Goal: Task Accomplishment & Management: Manage account settings

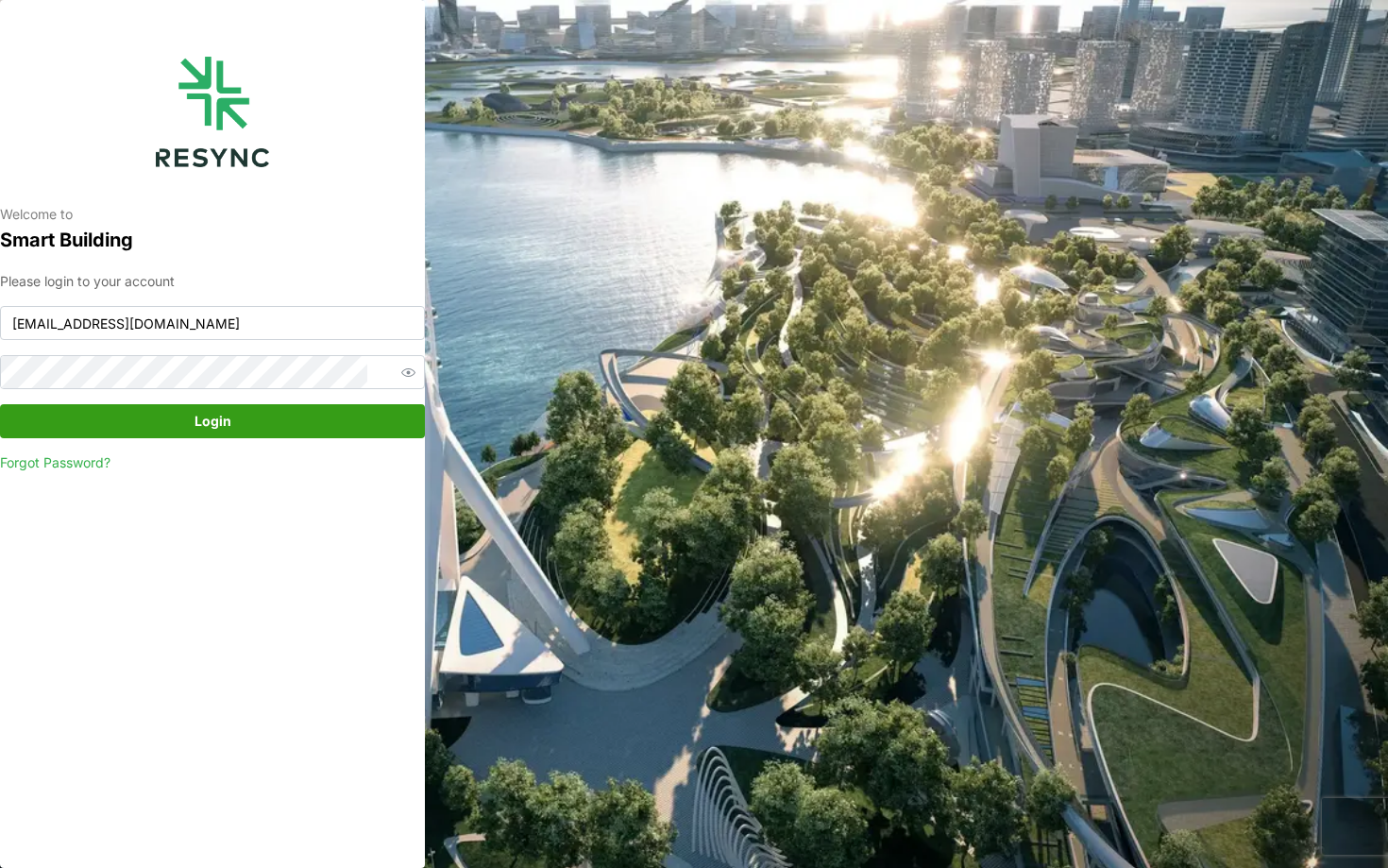
type input "[EMAIL_ADDRESS][DOMAIN_NAME]"
click at [284, 407] on span "Login" at bounding box center [212, 420] width 389 height 32
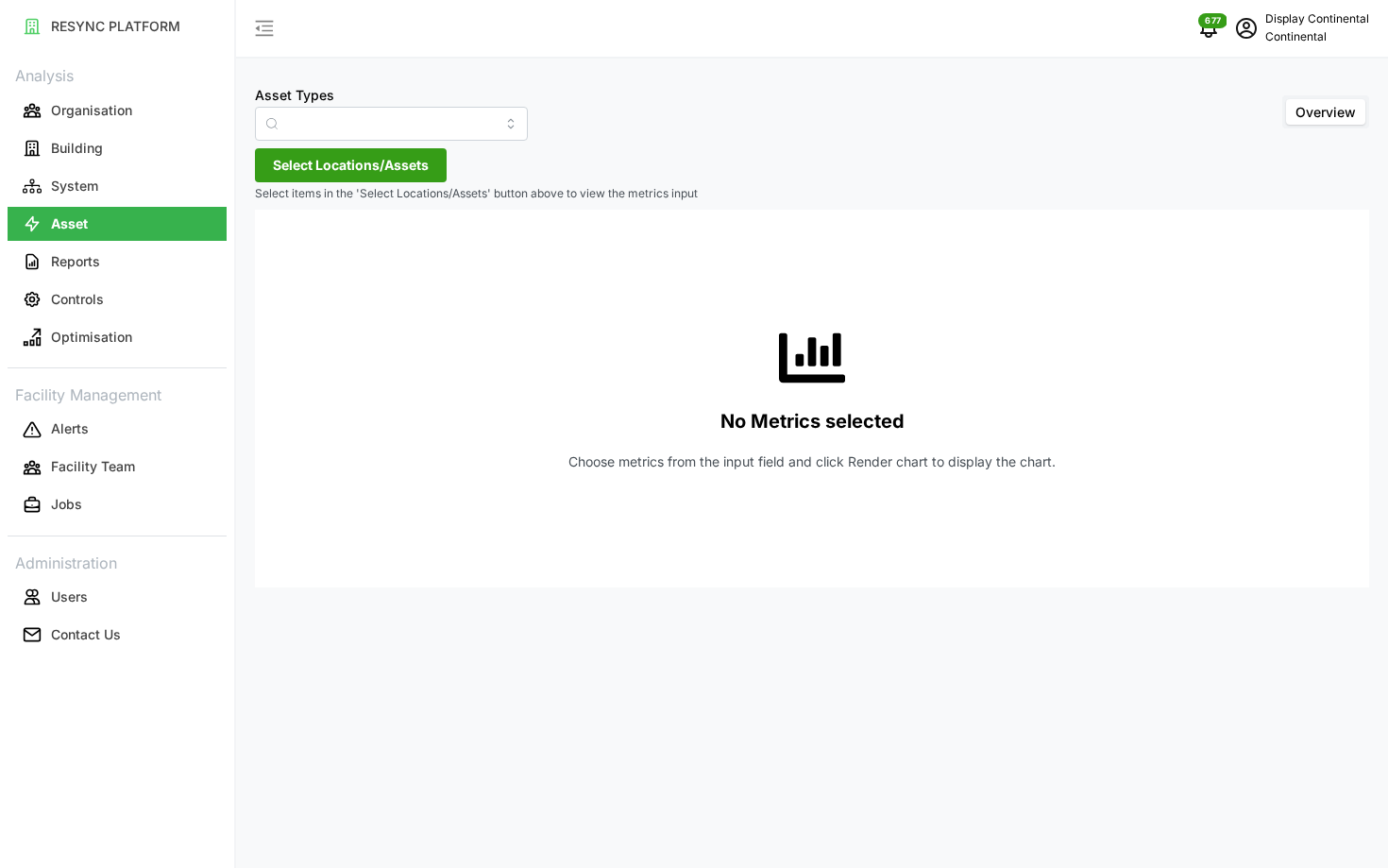
type input "Air Handling Unit"
click at [1250, 35] on icon "schedule" at bounding box center [1246, 28] width 22 height 22
click at [767, 306] on div "No Metrics selected Choose metrics from the input field and click Render chart …" at bounding box center [812, 398] width 1084 height 378
click at [84, 305] on p "Controls" at bounding box center [78, 299] width 52 height 18
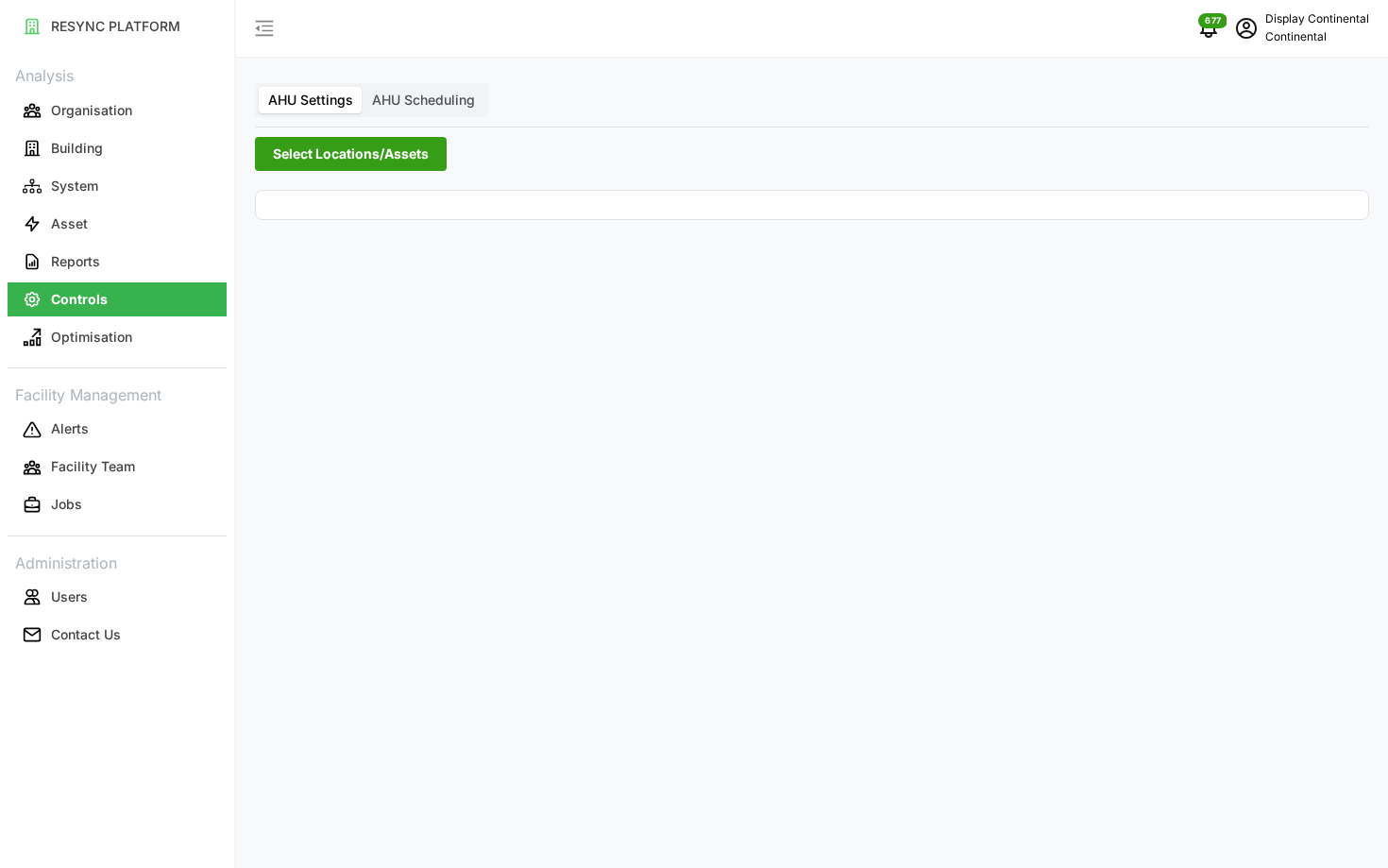
click at [321, 159] on span "Select Locations/Assets" at bounding box center [351, 153] width 155 height 32
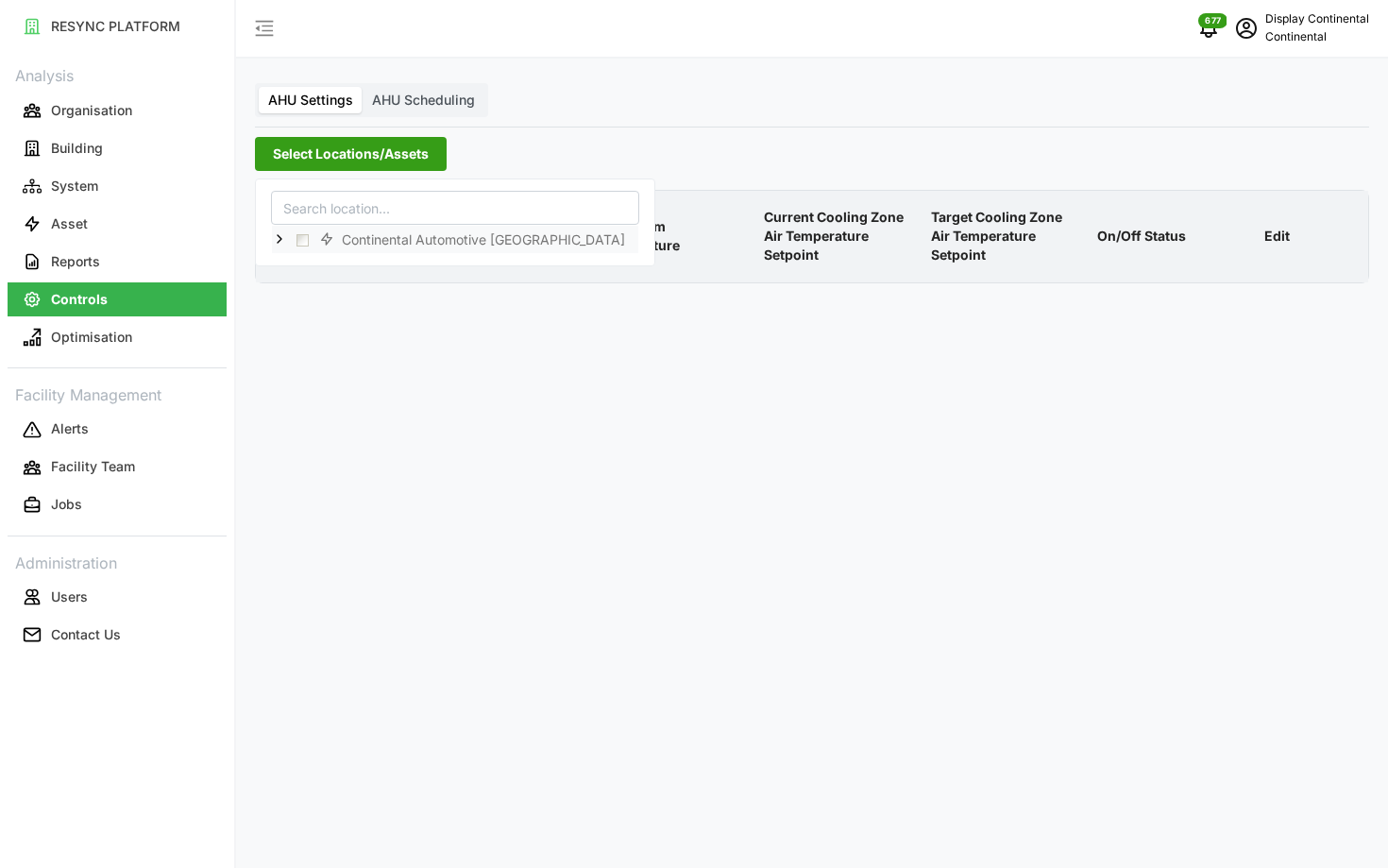
click at [278, 242] on icon at bounding box center [280, 239] width 16 height 16
click at [316, 273] on div "CA1" at bounding box center [455, 266] width 366 height 27
click at [324, 267] on div "CA1" at bounding box center [455, 266] width 366 height 27
click at [320, 268] on span "Select CA1" at bounding box center [318, 266] width 13 height 13
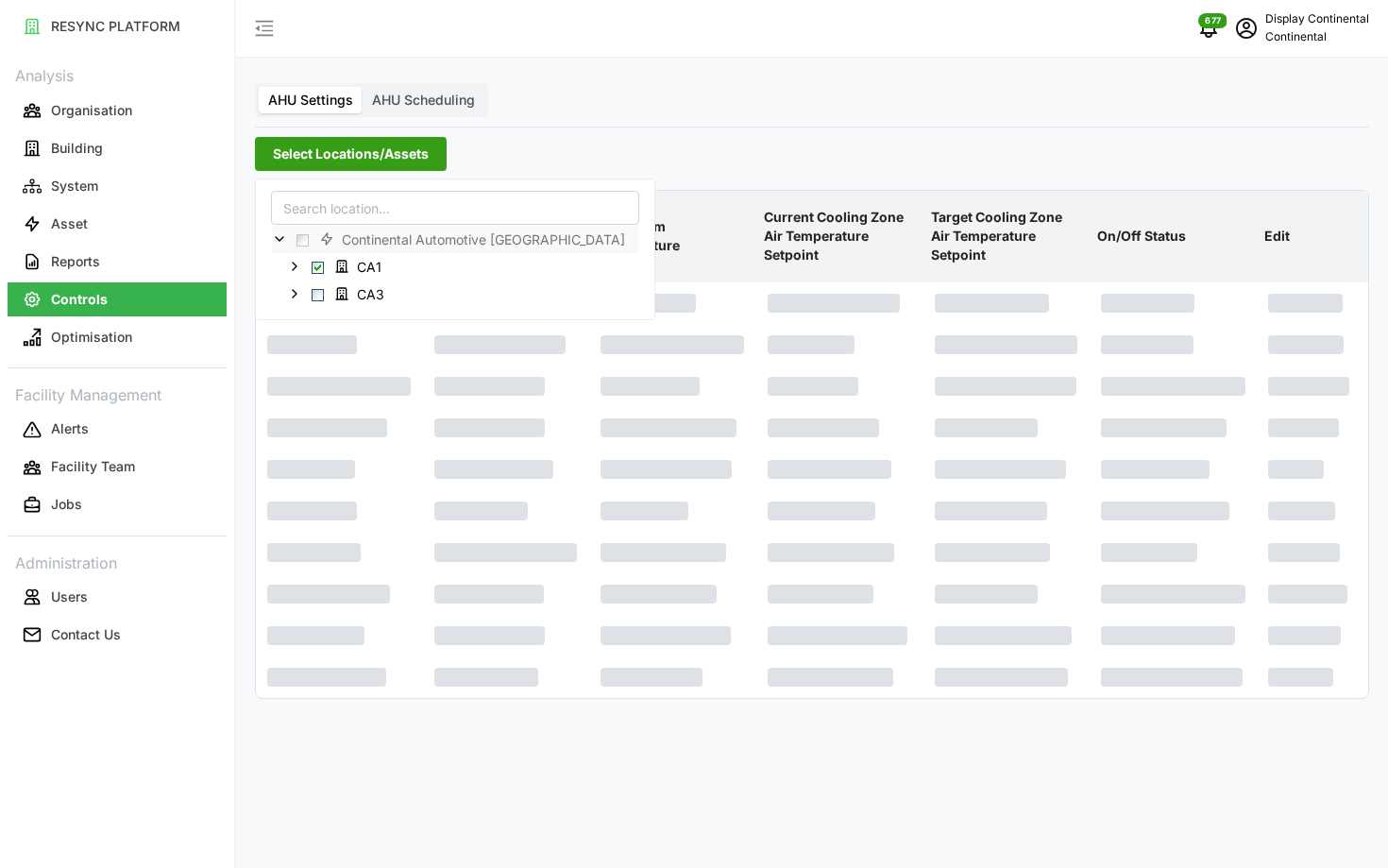
click at [806, 233] on p "Current Cooling Zone Air Temperature Setpoint" at bounding box center [840, 236] width 159 height 87
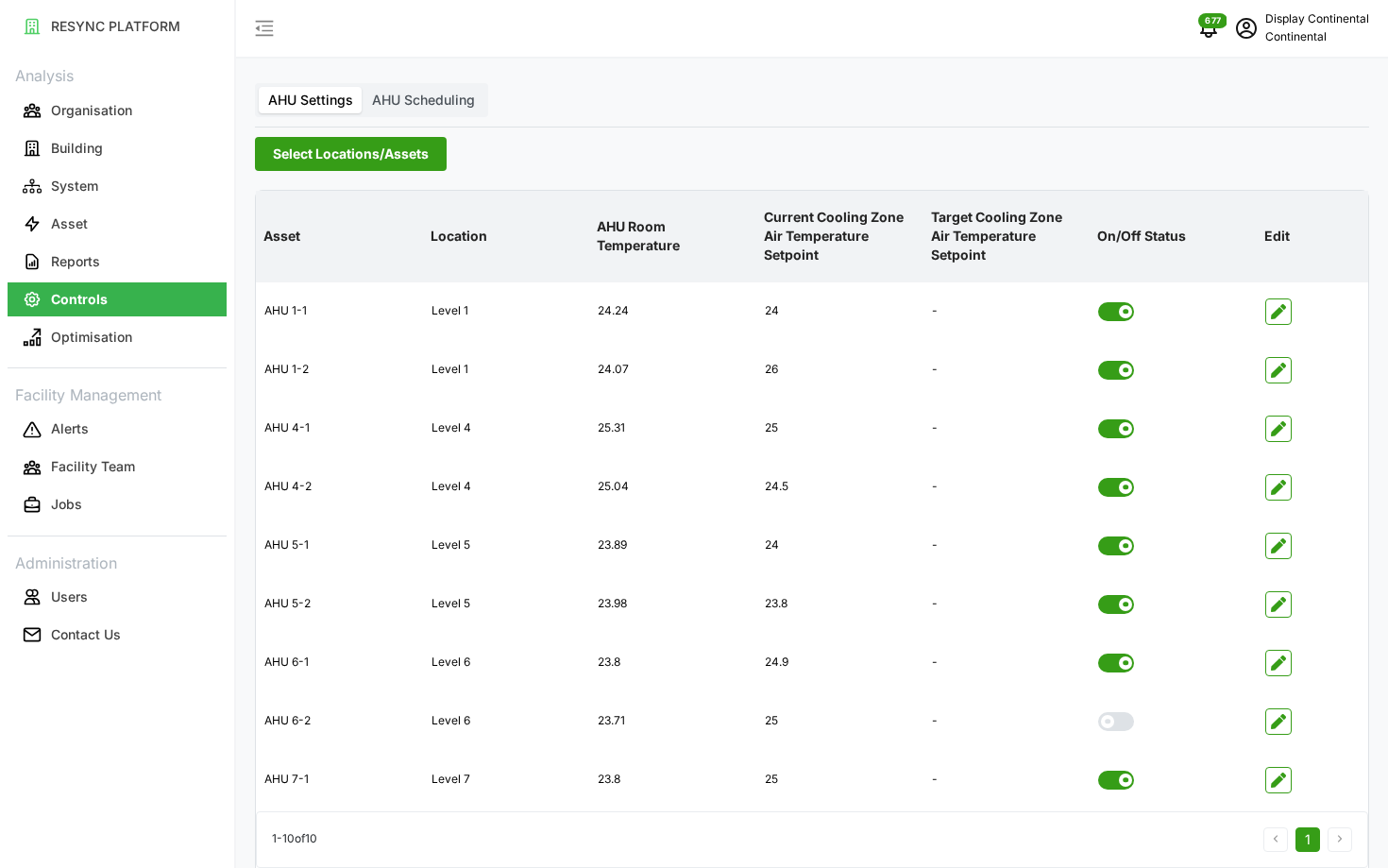
scroll to position [76, 0]
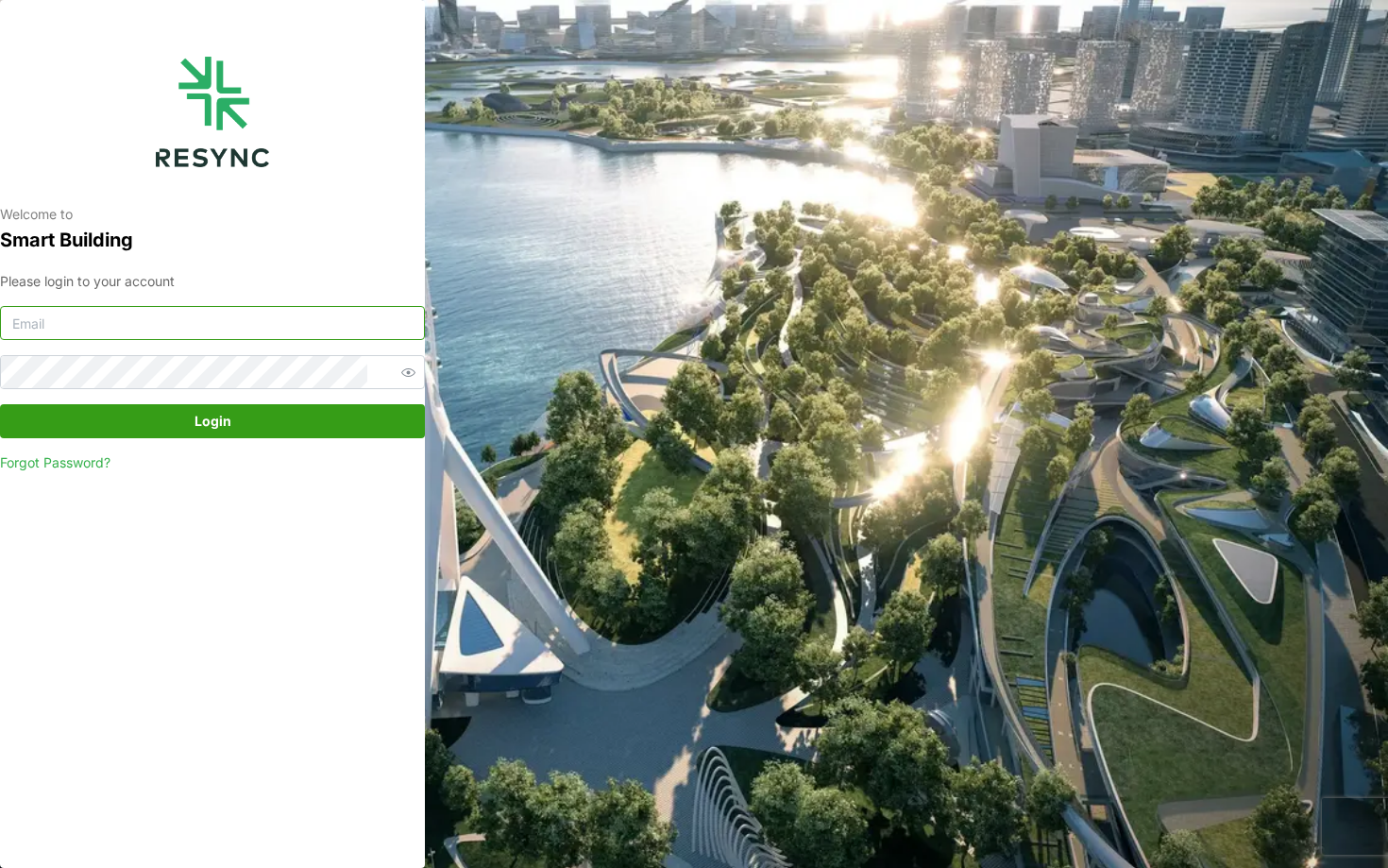
type input "continental_display@resynctech.com"
click at [205, 418] on span "Login" at bounding box center [213, 420] width 37 height 32
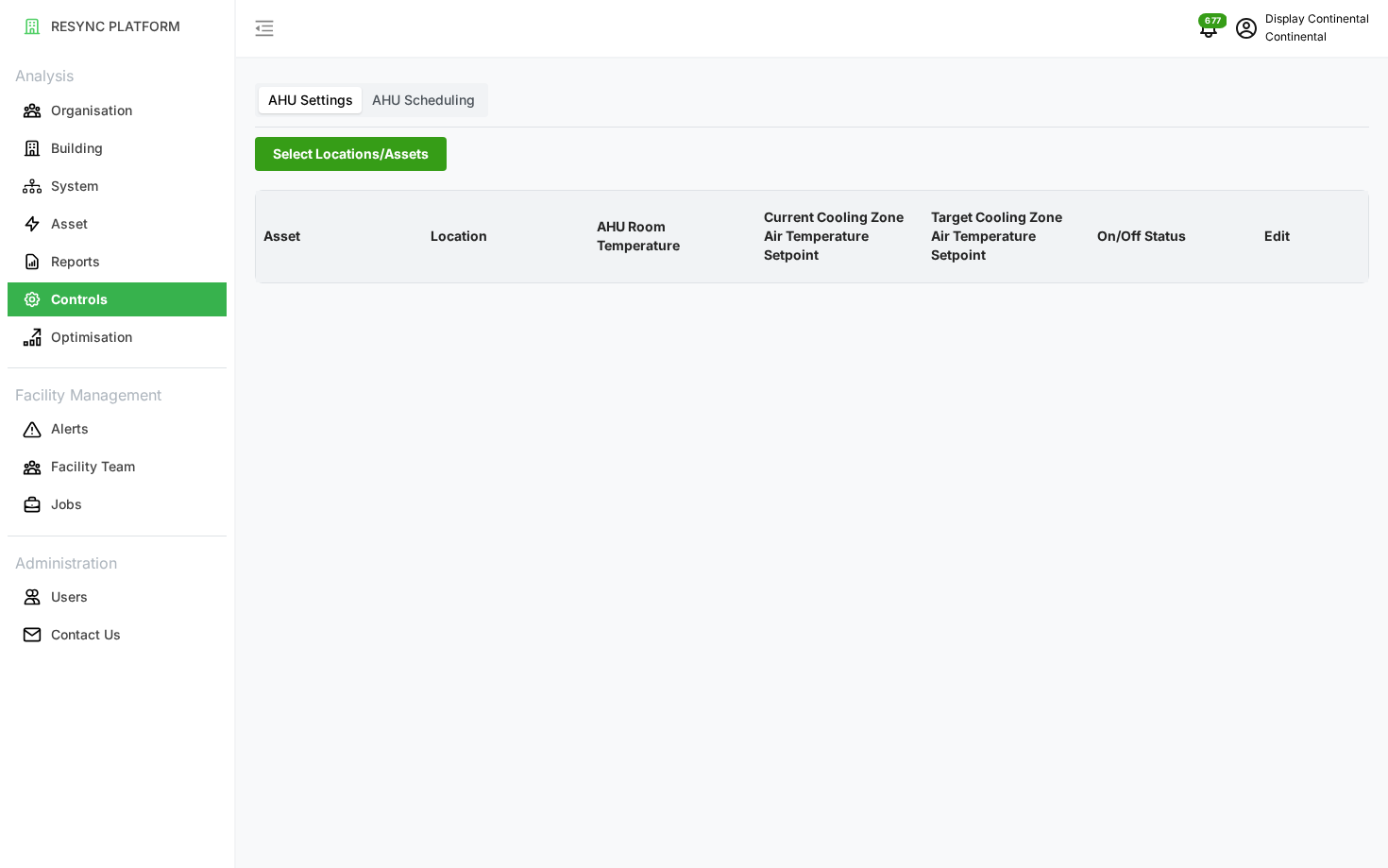
click at [353, 143] on span "Select Locations/Assets" at bounding box center [351, 153] width 155 height 32
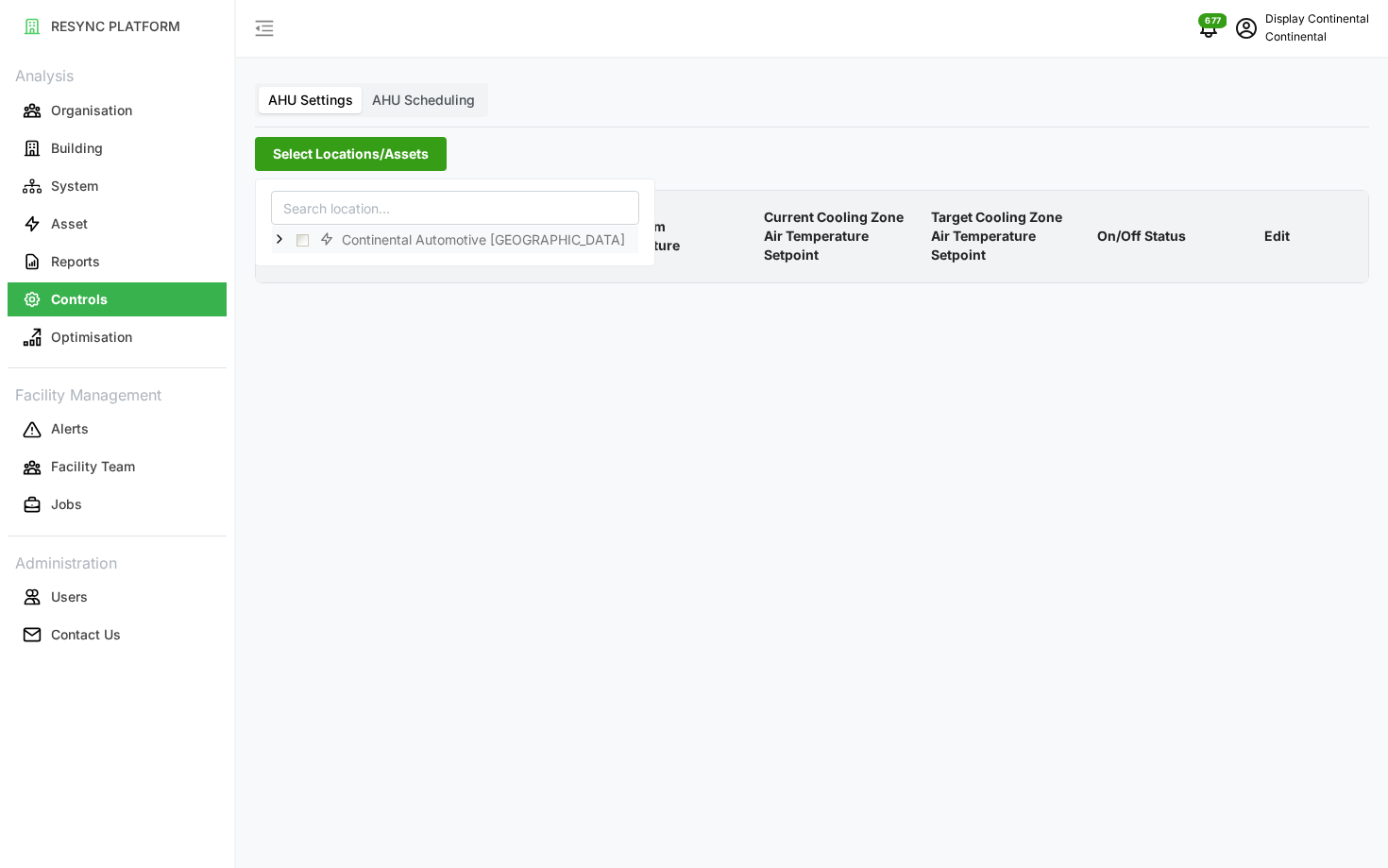
click at [283, 239] on icon at bounding box center [280, 239] width 16 height 16
click at [312, 263] on span "Select CA1" at bounding box center [318, 266] width 13 height 13
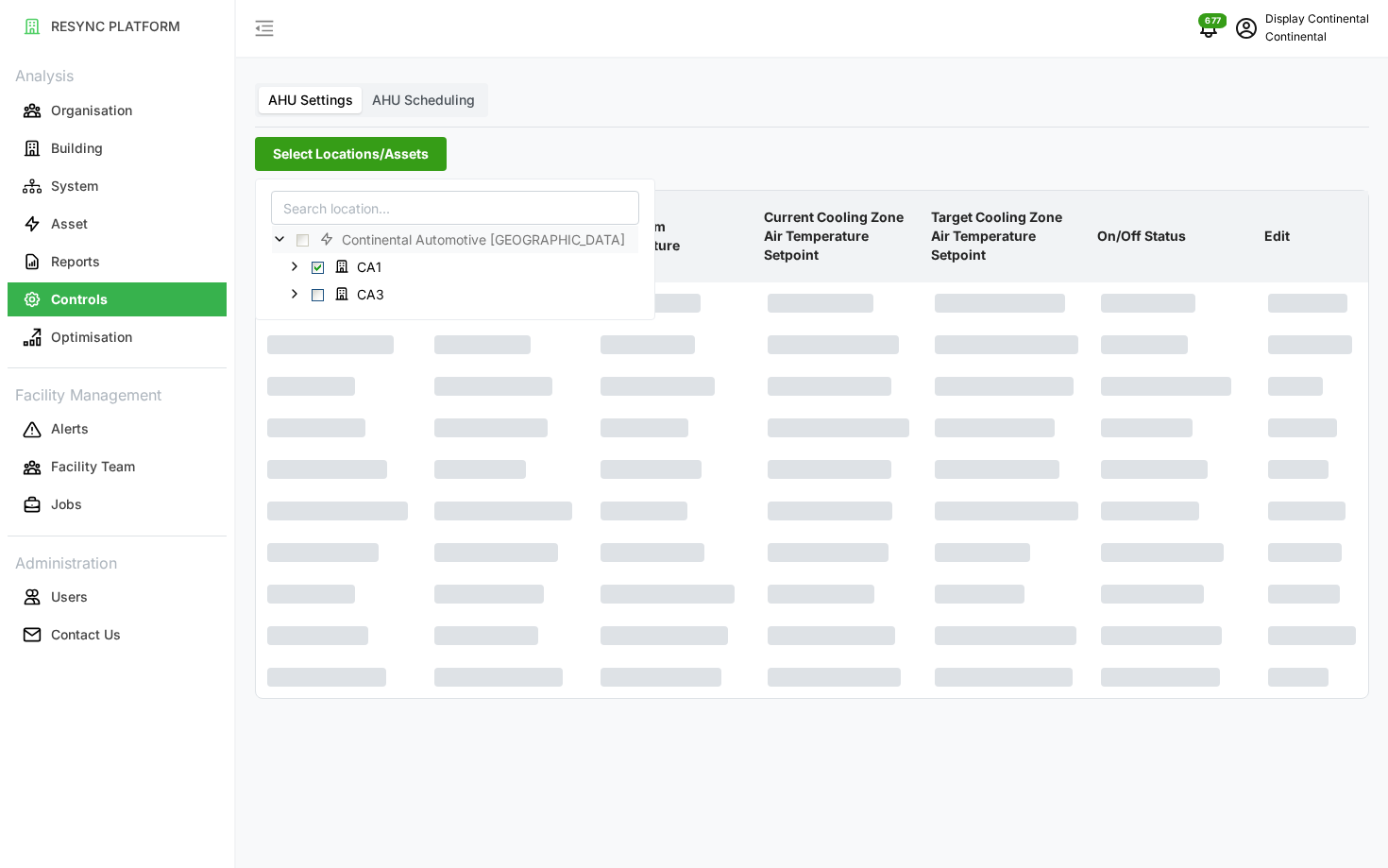
click at [1043, 215] on p "Target Cooling Zone Air Temperature Setpoint" at bounding box center [1007, 236] width 159 height 87
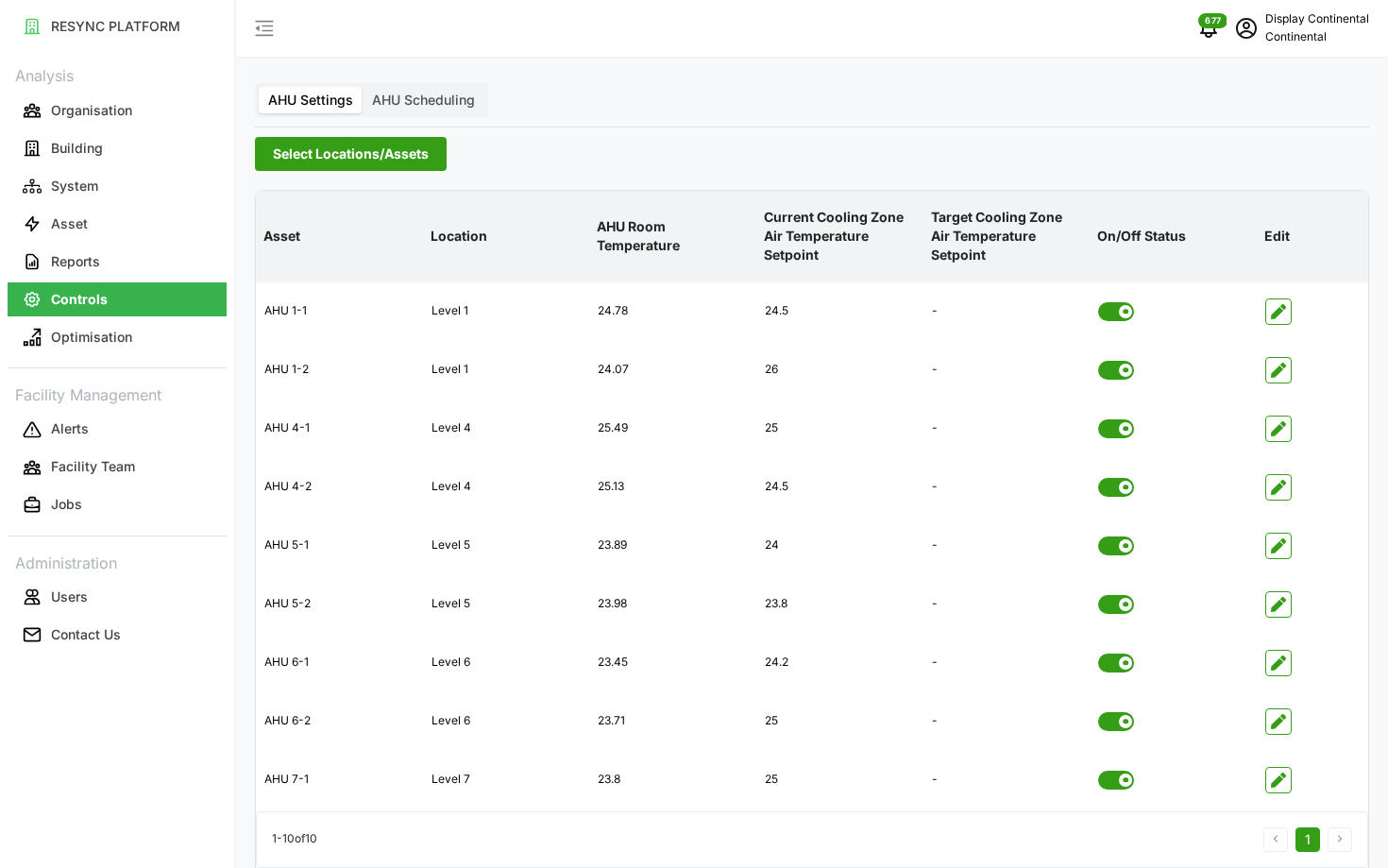
scroll to position [76, 0]
